Goal: Task Accomplishment & Management: Manage account settings

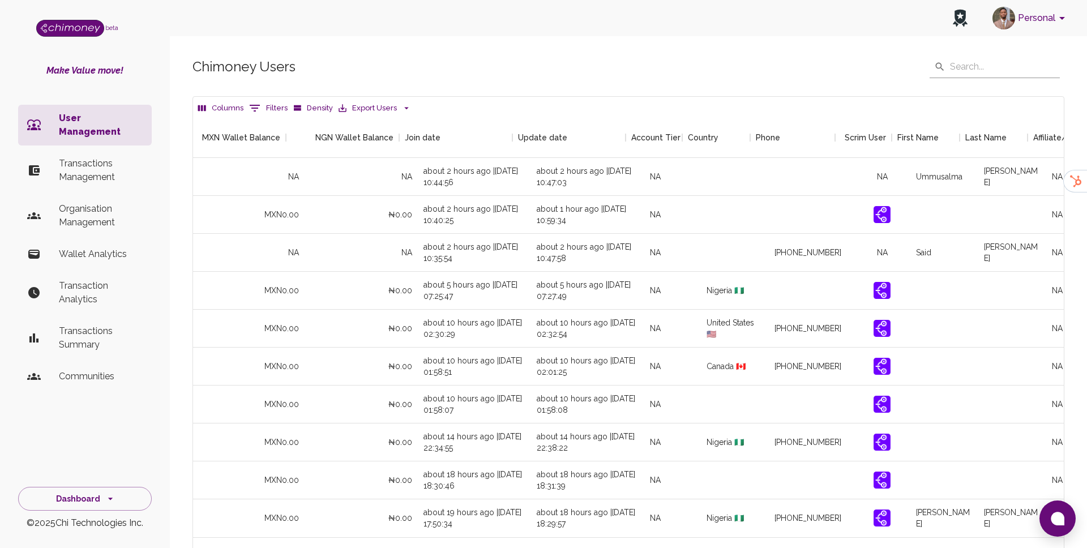
scroll to position [0, 1065]
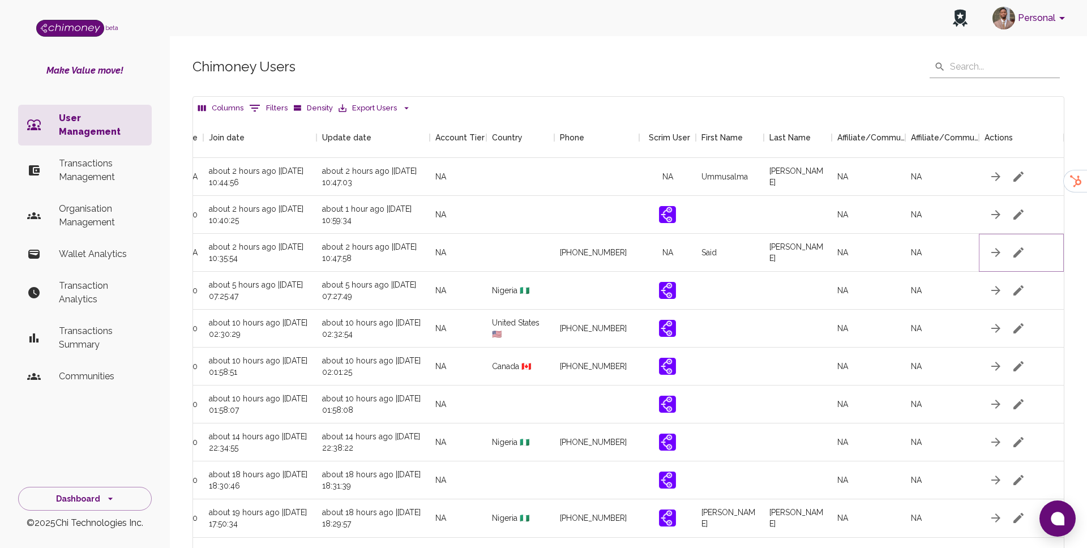
click at [1016, 252] on icon "button" at bounding box center [1018, 252] width 10 height 10
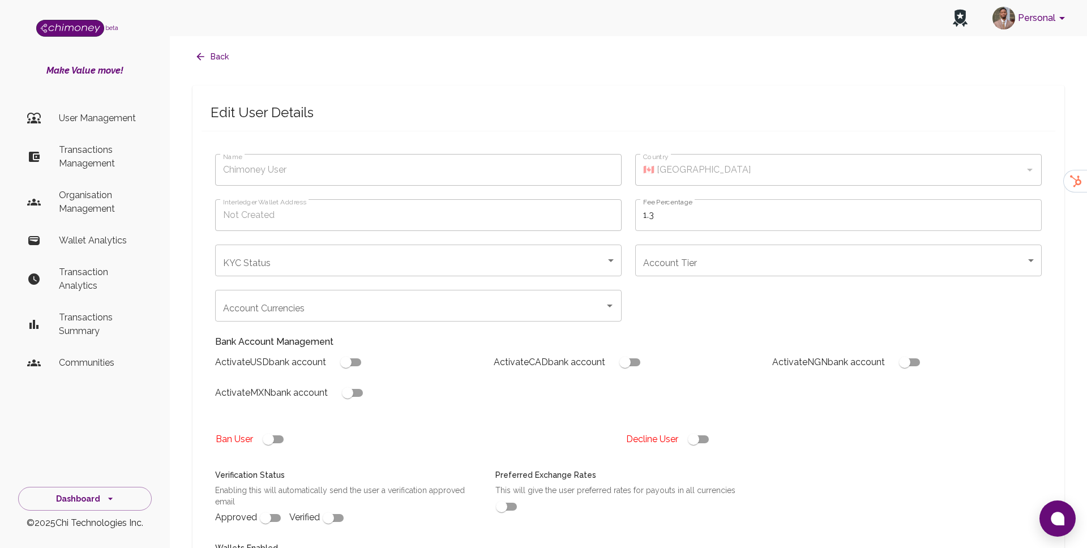
type input "[PERSON_NAME]"
type input "under_review"
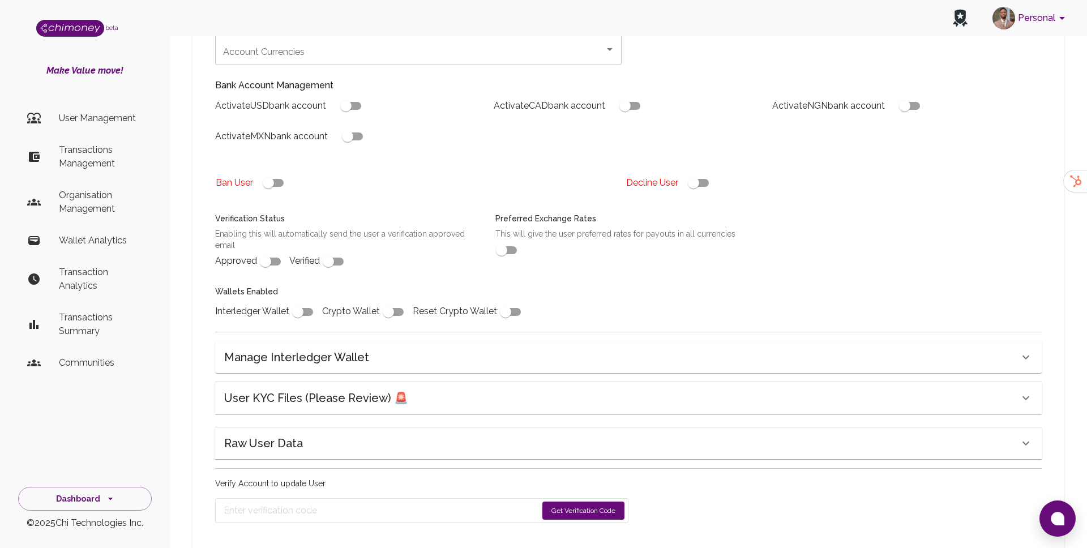
scroll to position [290, 0]
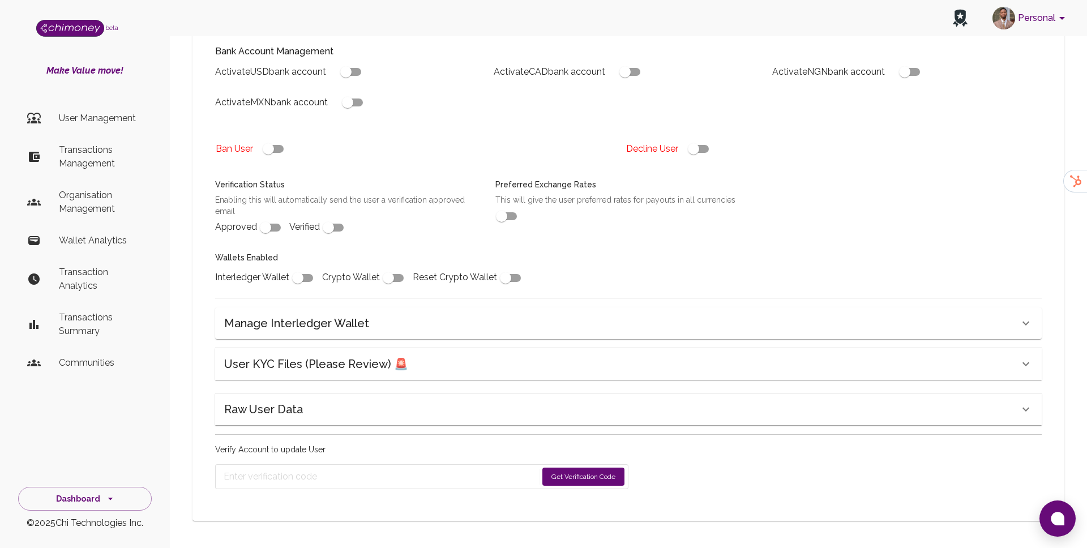
click at [435, 362] on div "User KYC Files (Please Review) 🚨" at bounding box center [621, 364] width 795 height 18
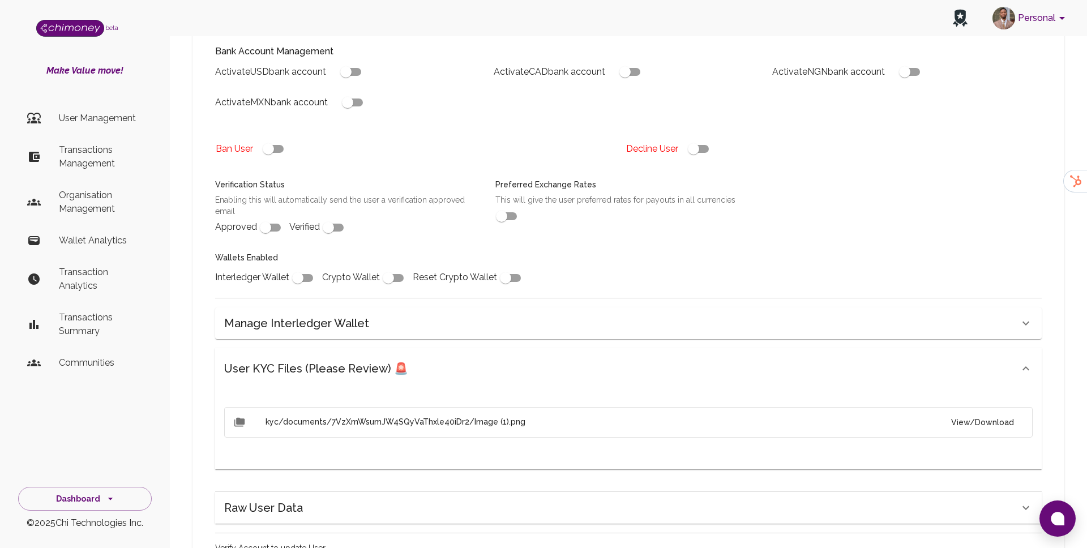
click at [990, 418] on button "View/Download" at bounding box center [982, 422] width 81 height 21
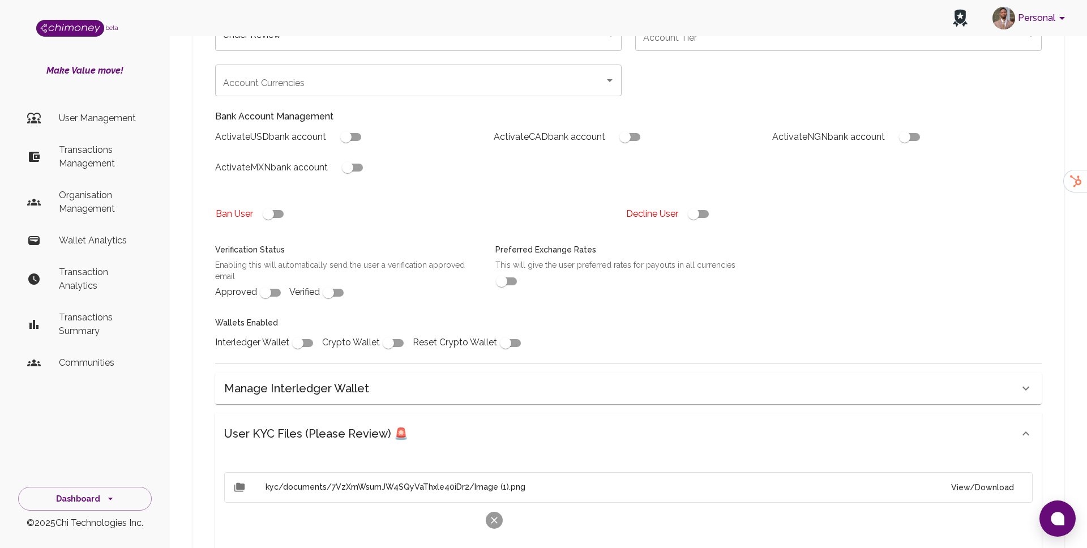
scroll to position [0, 0]
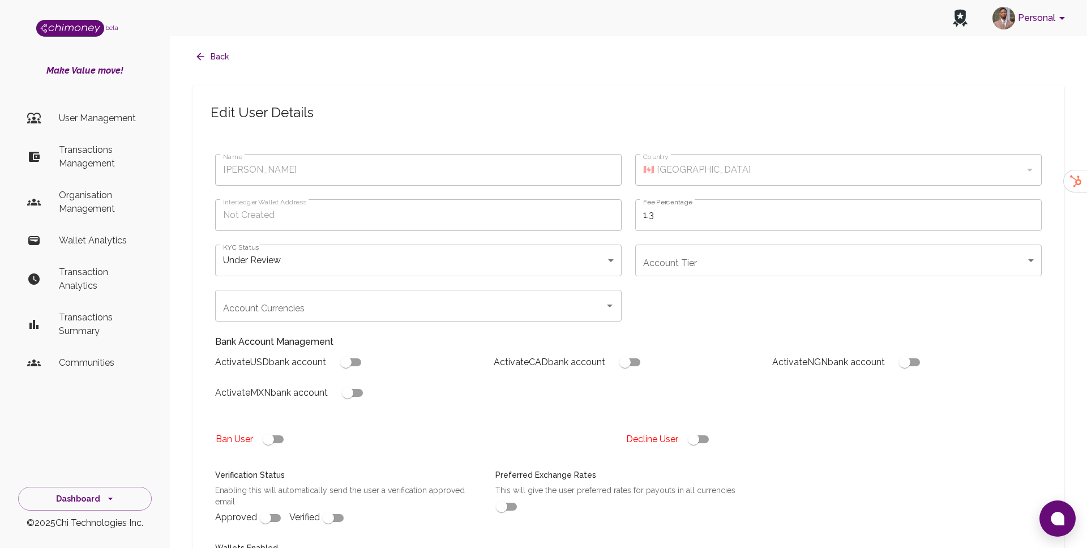
click at [698, 437] on input "checkbox" at bounding box center [693, 439] width 65 height 22
checkbox input "false"
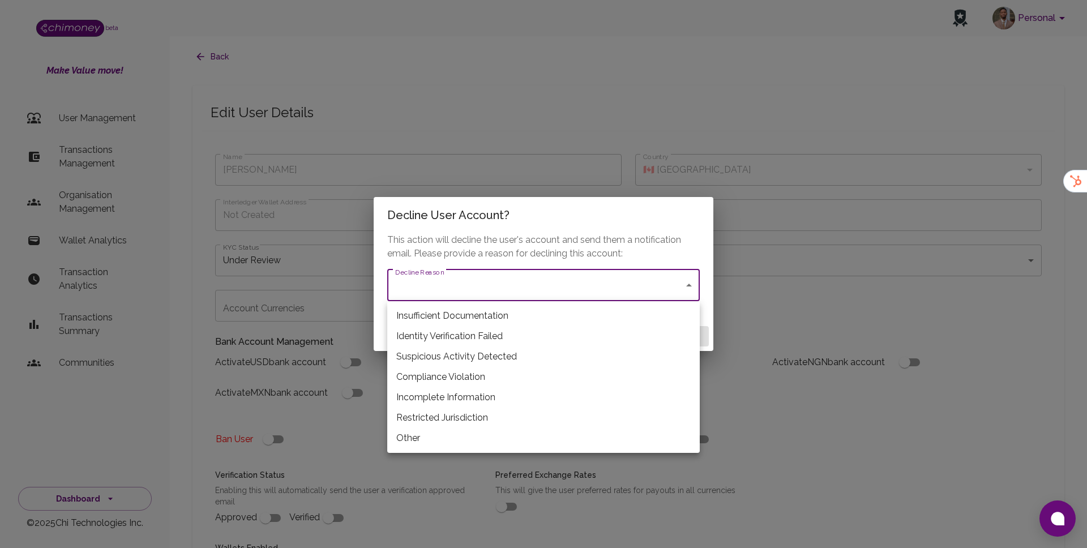
click at [467, 317] on li "Insufficient Documentation" at bounding box center [543, 316] width 312 height 20
type input "insufficient_documentation"
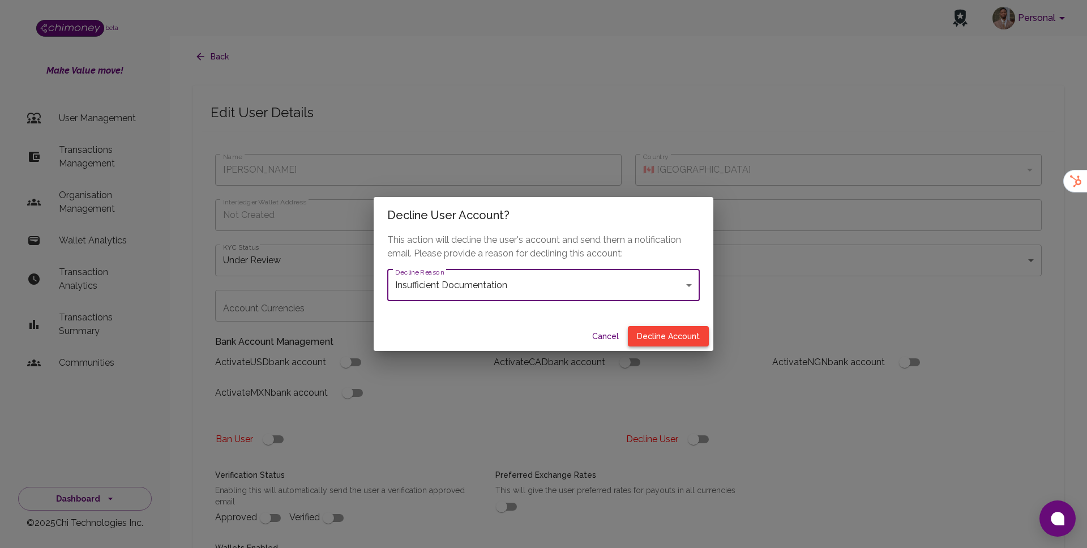
click at [688, 332] on button "Decline Account" at bounding box center [668, 336] width 81 height 21
type input "declined"
checkbox input "true"
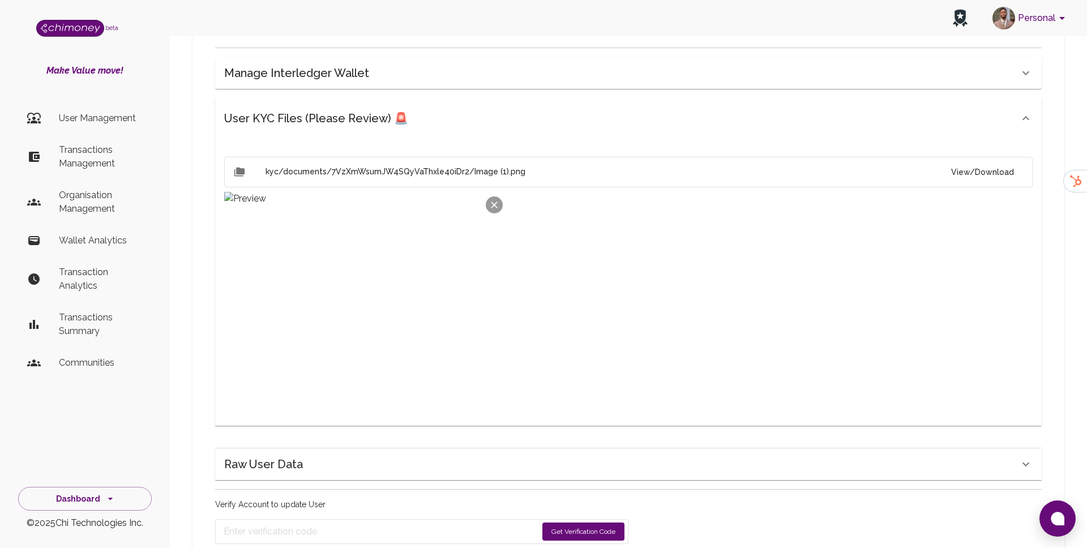
scroll to position [522, 0]
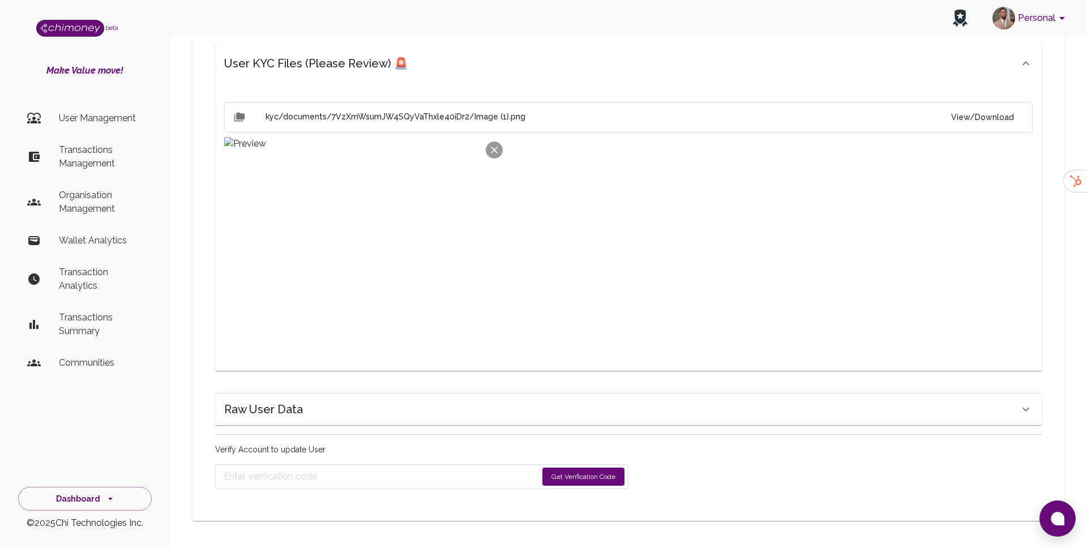
click at [596, 473] on button "Get Verification Code" at bounding box center [583, 476] width 82 height 18
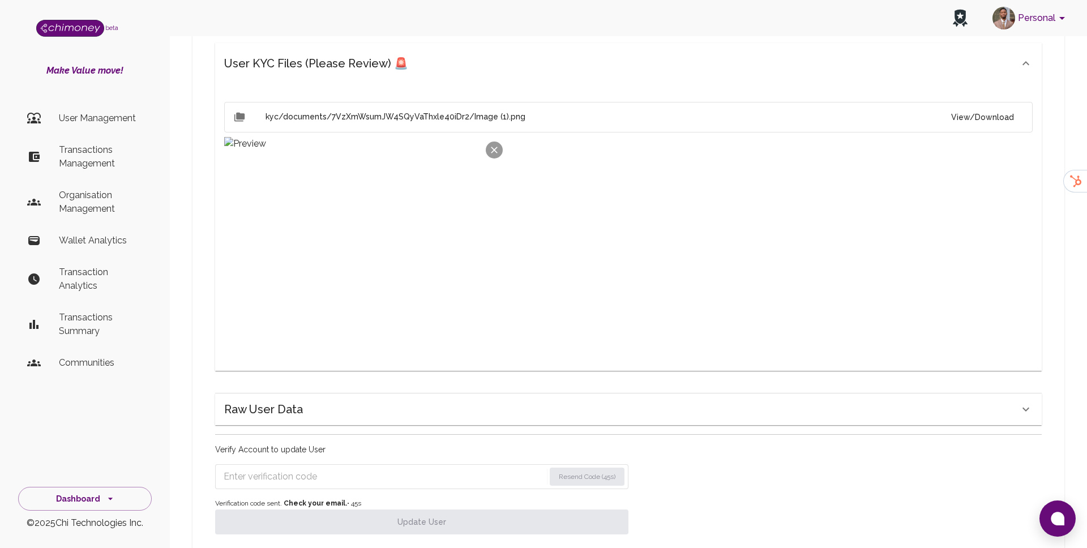
click at [319, 474] on input "Enter verification code" at bounding box center [384, 476] width 321 height 18
paste input "9650"
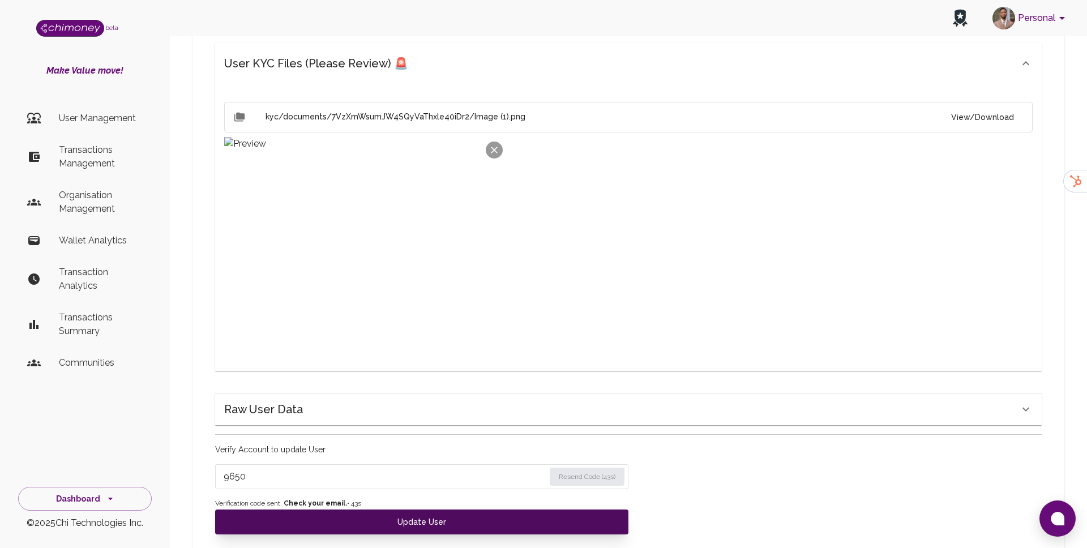
type input "9650"
click at [331, 526] on button "Update User" at bounding box center [421, 521] width 413 height 25
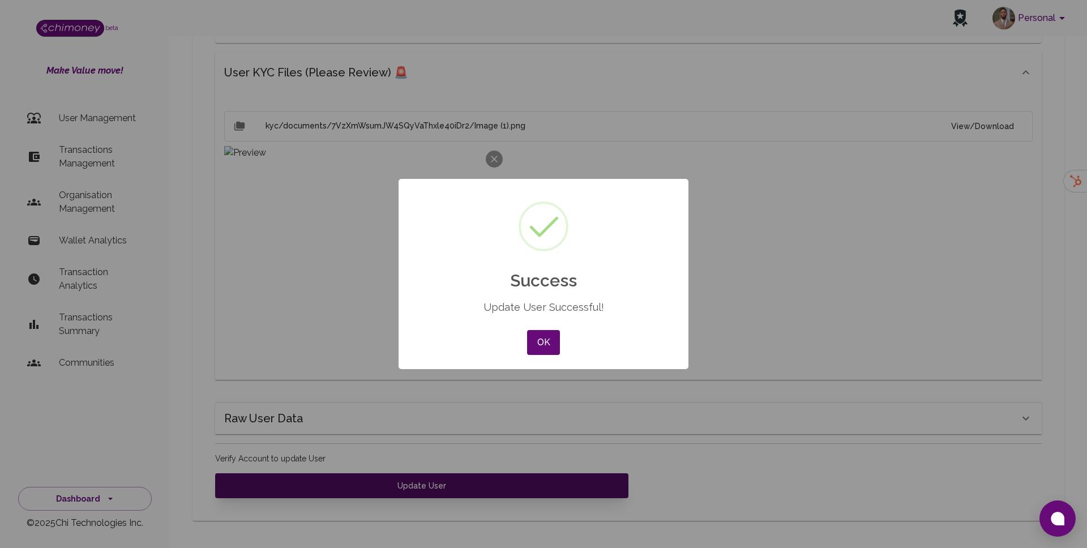
scroll to position [513, 0]
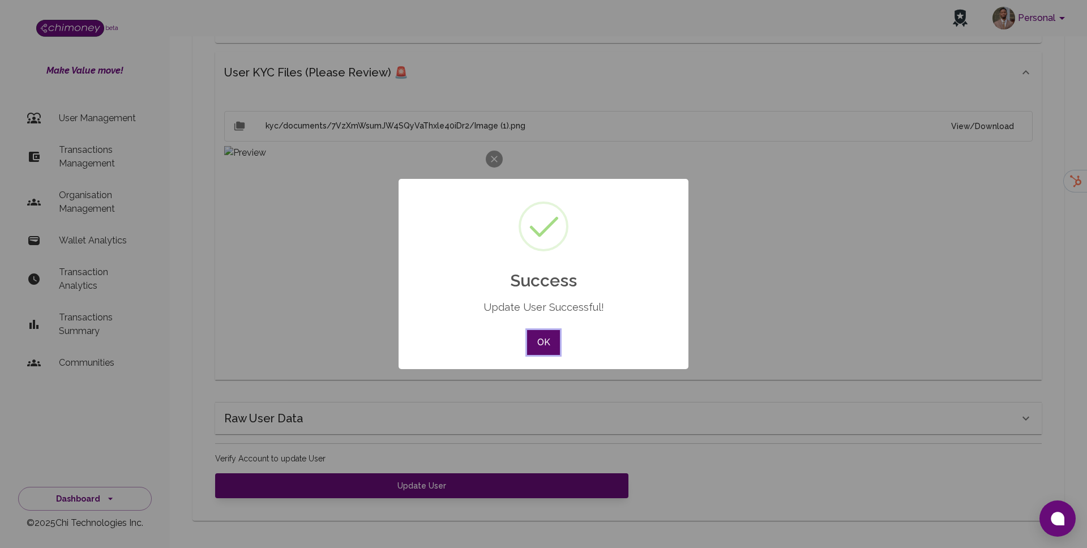
click at [534, 347] on button "OK" at bounding box center [543, 342] width 33 height 25
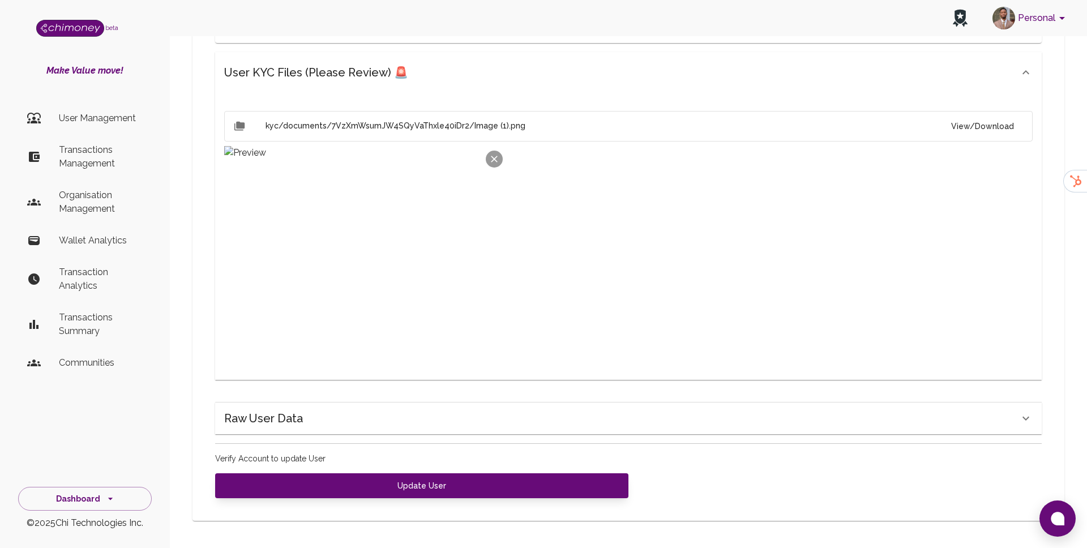
click at [127, 111] on p "User Management" at bounding box center [101, 118] width 84 height 14
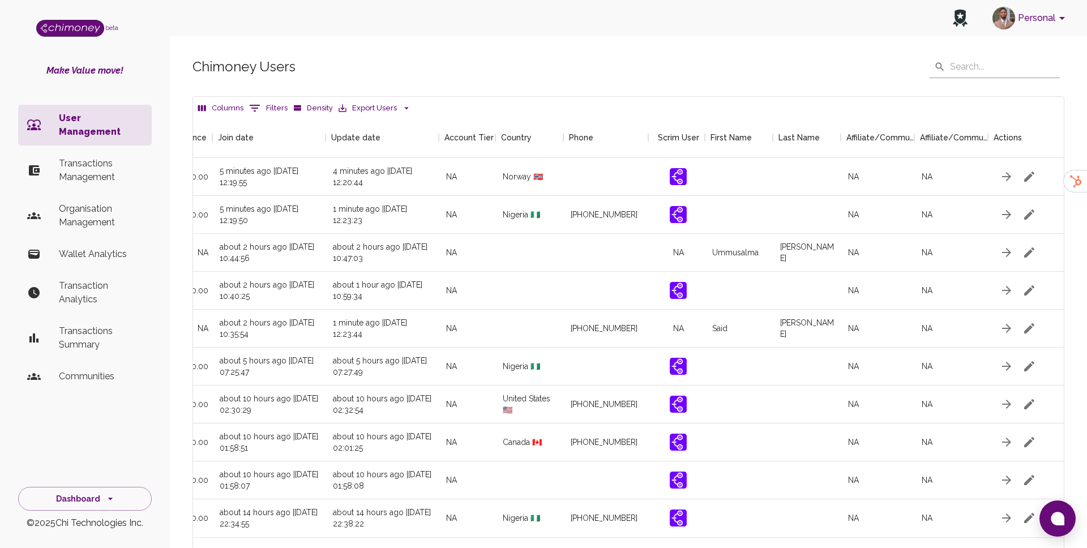
scroll to position [0, 1065]
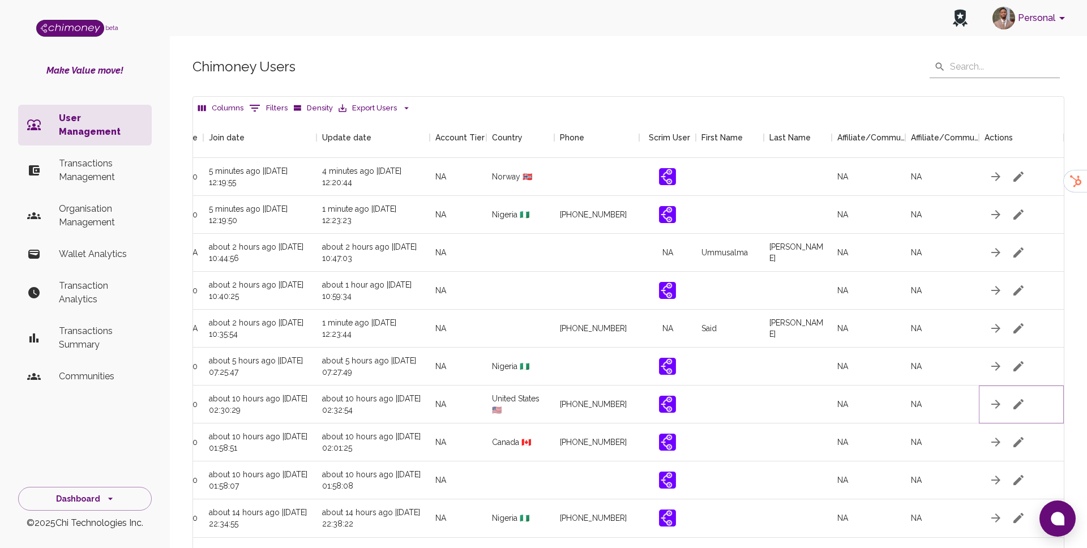
click at [1022, 402] on icon "button" at bounding box center [1018, 404] width 14 height 14
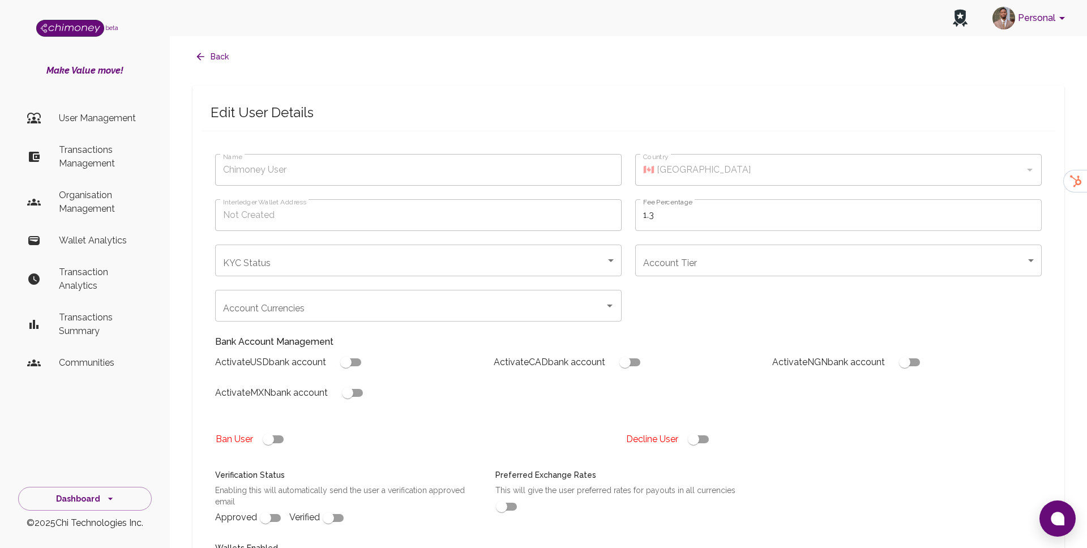
type input "nkenganang Conrald"
type input "🇺🇸 [GEOGRAPHIC_DATA]"
type input "under_review"
checkbox input "true"
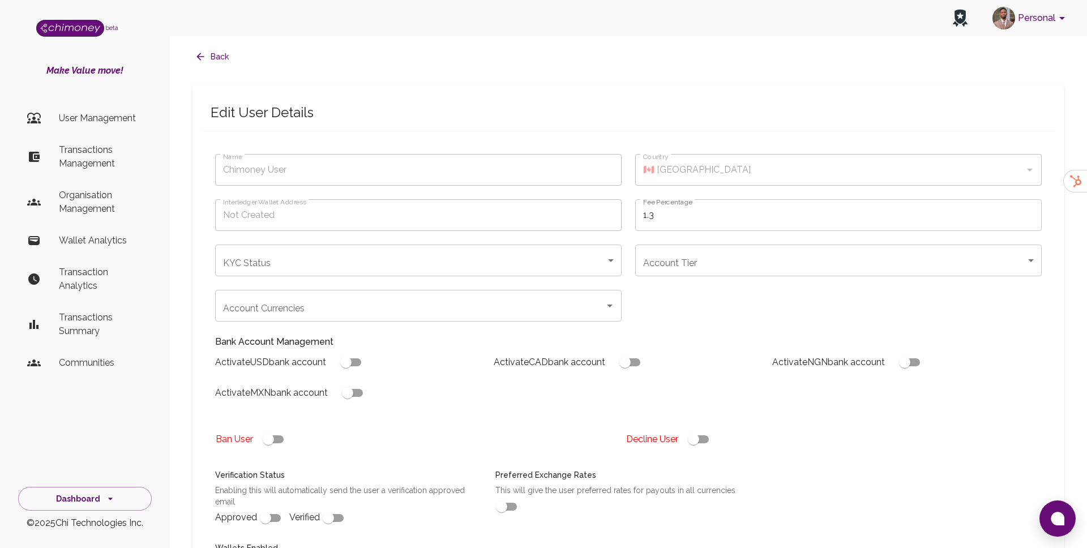
checkbox input "true"
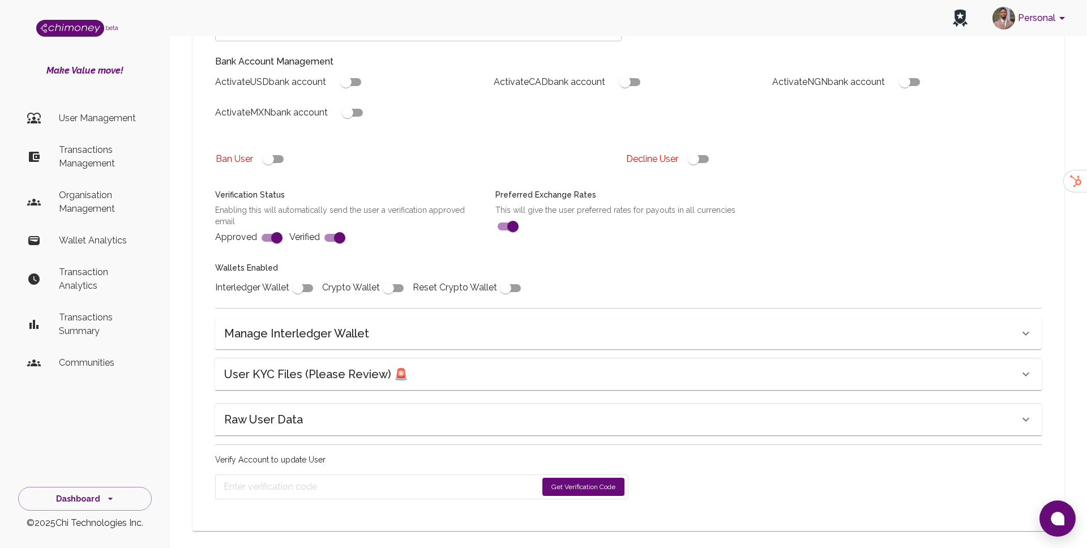
scroll to position [290, 0]
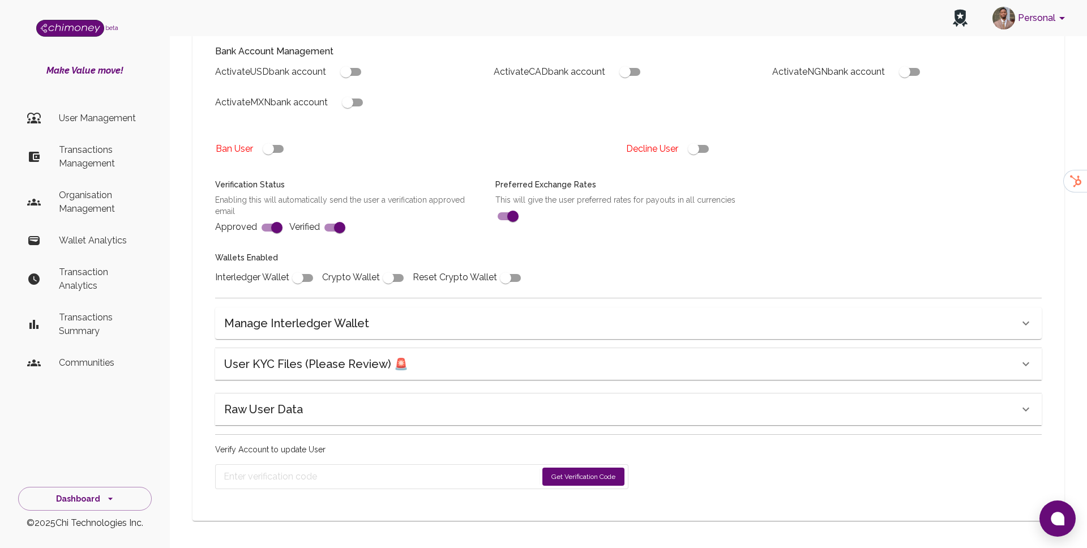
click at [440, 371] on div "User KYC Files (Please Review) 🚨" at bounding box center [621, 364] width 795 height 18
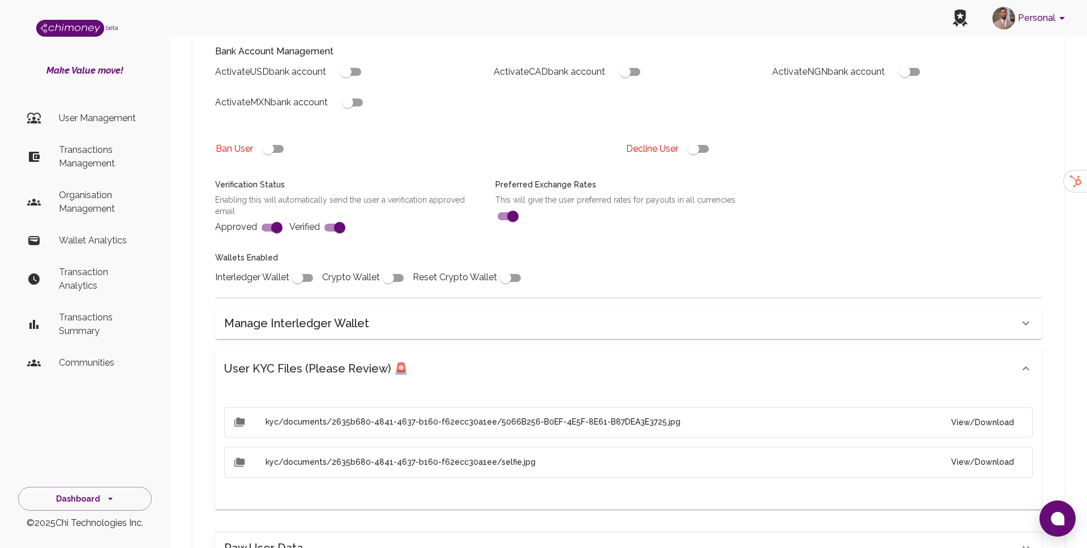
click at [972, 422] on button "View/Download" at bounding box center [982, 422] width 81 height 21
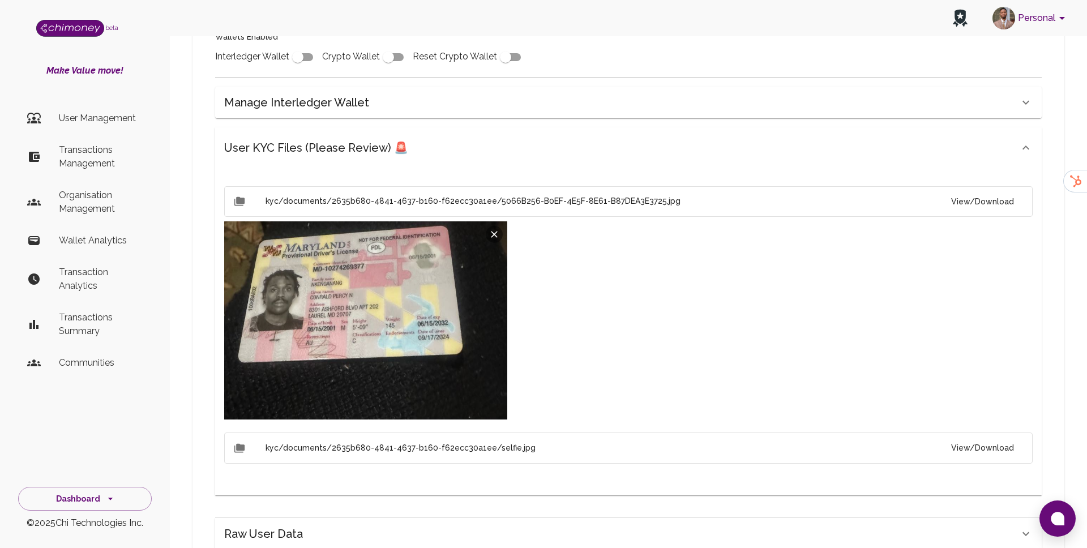
scroll to position [513, 0]
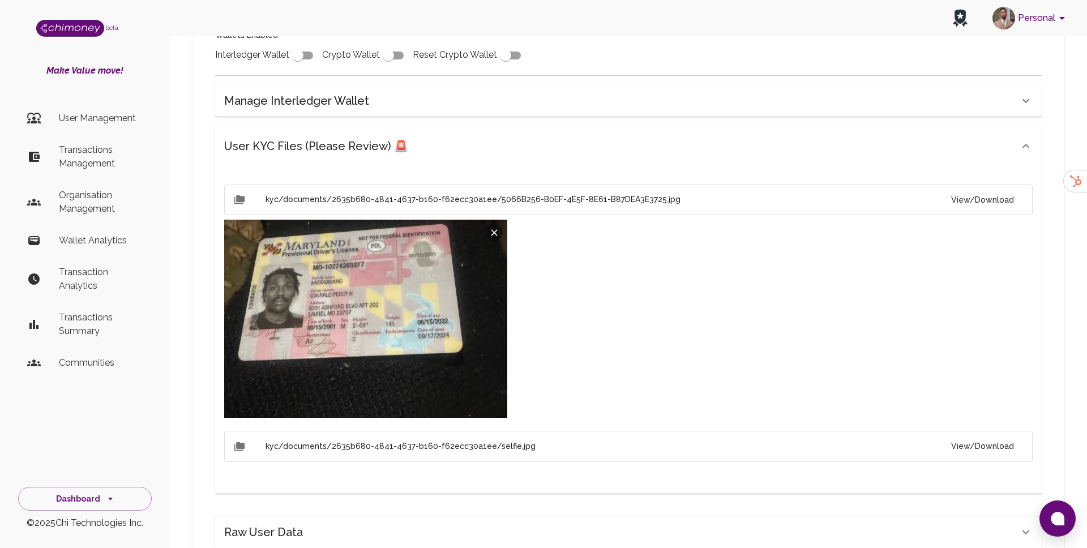
click at [994, 444] on button "View/Download" at bounding box center [982, 446] width 81 height 21
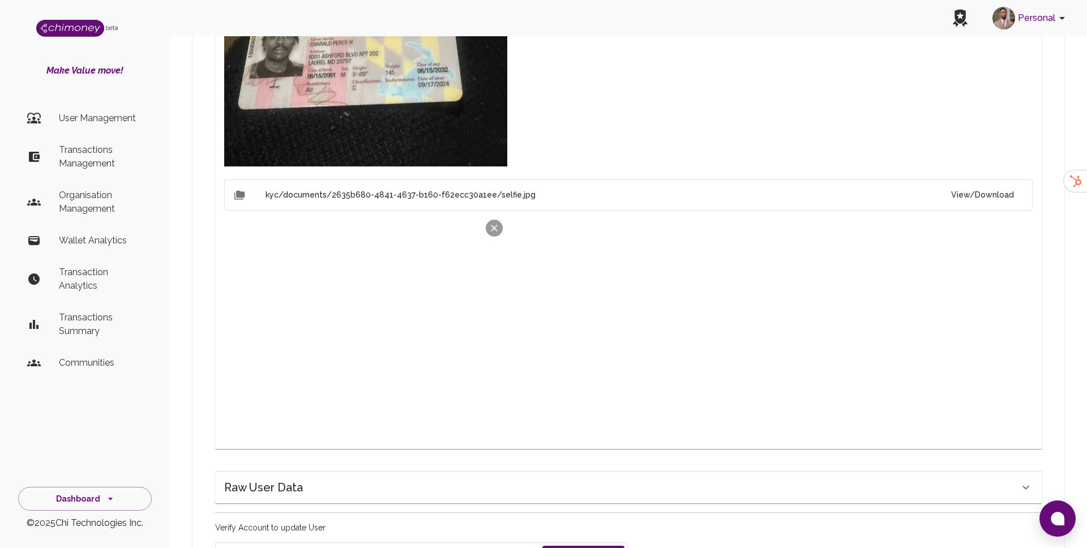
scroll to position [842, 0]
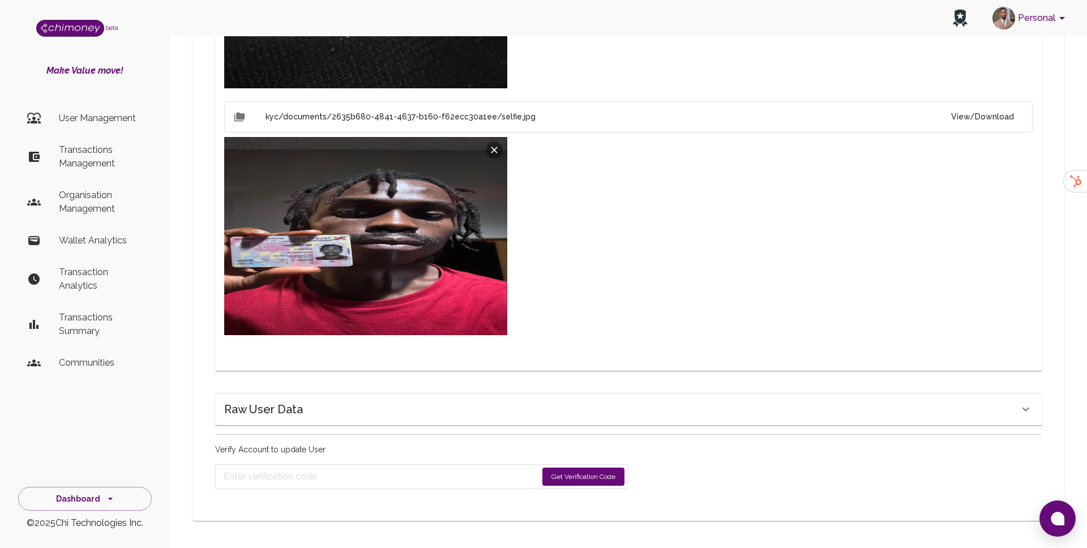
click at [491, 406] on div "Raw User Data" at bounding box center [621, 409] width 795 height 18
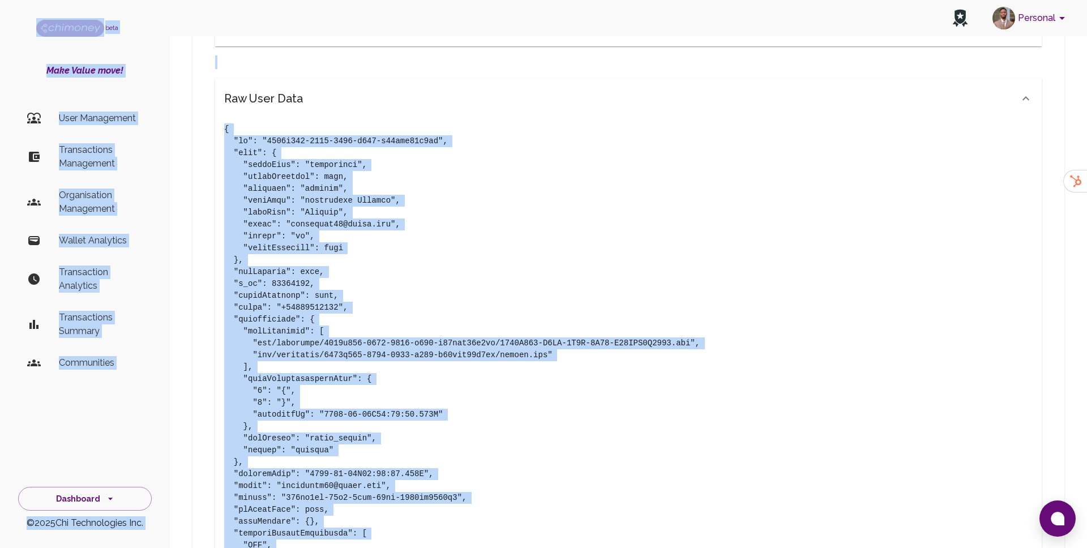
scroll to position [1165, 0]
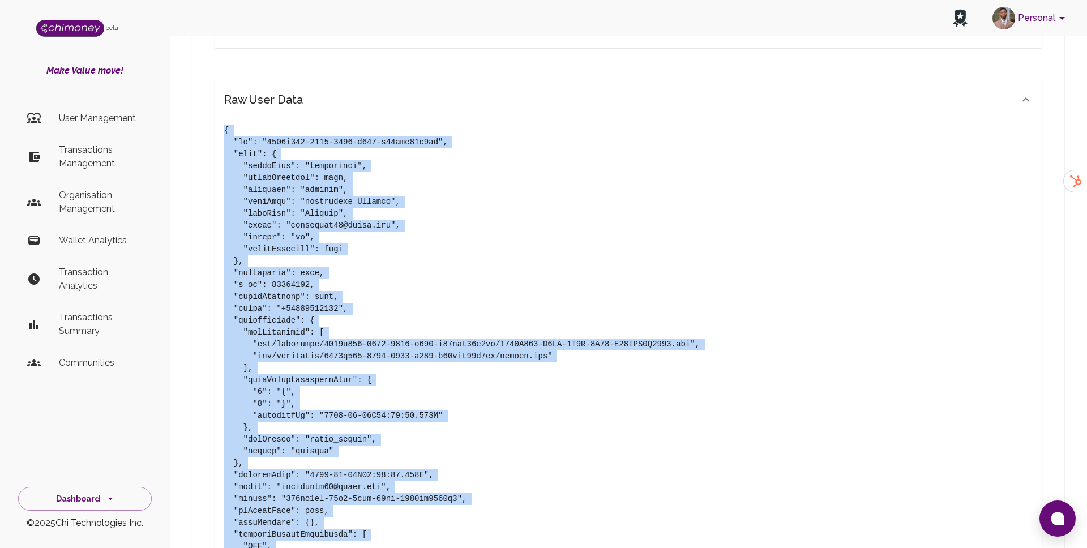
drag, startPoint x: 235, startPoint y: 419, endPoint x: 225, endPoint y: 122, distance: 297.8
click at [225, 123] on div at bounding box center [628, 441] width 826 height 643
copy pre "{ "id": "2635b680-4841-4637-b160-f62ecc30a1ee", "meta": { "firstName": "nkengan…"
